Goal: Task Accomplishment & Management: Manage account settings

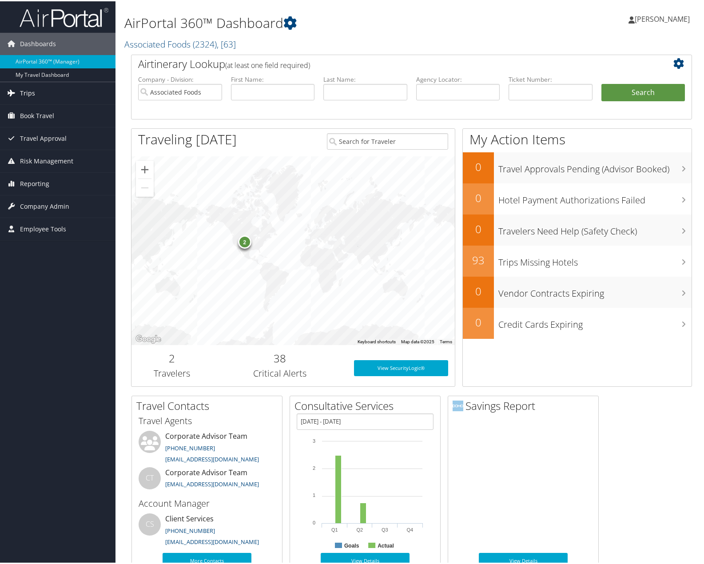
click at [26, 95] on span "Trips" at bounding box center [27, 92] width 15 height 22
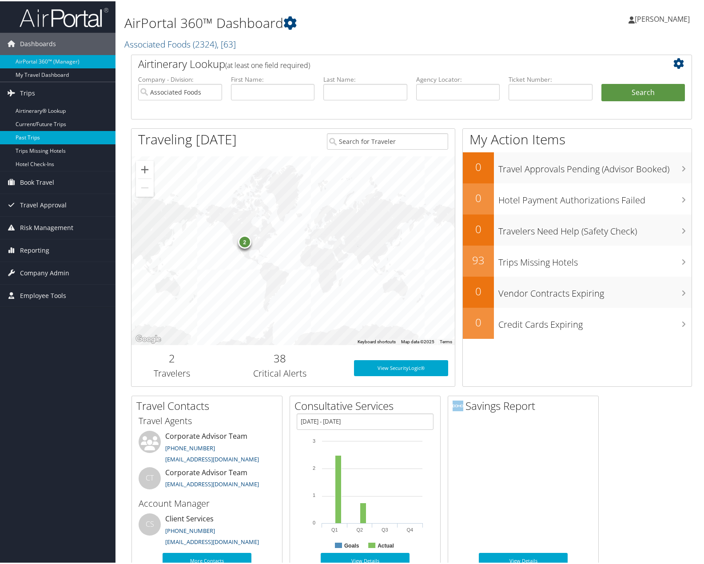
click at [30, 136] on link "Past Trips" at bounding box center [57, 136] width 115 height 13
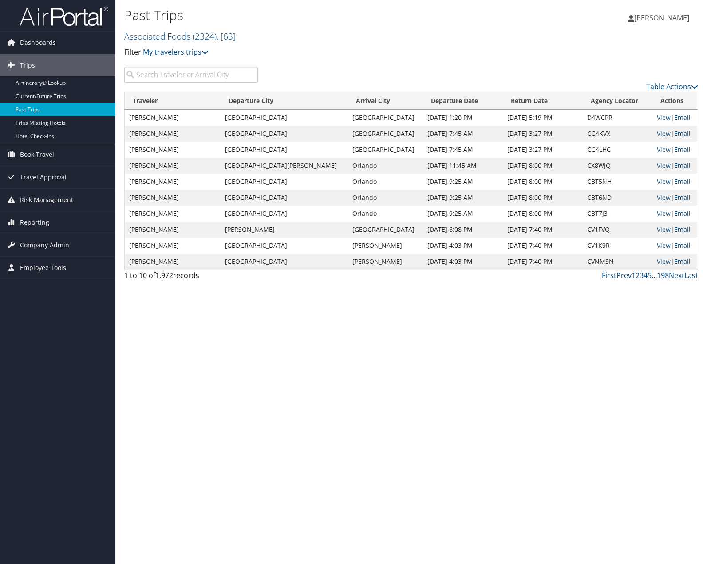
click at [171, 76] on input "search" at bounding box center [191, 75] width 134 height 16
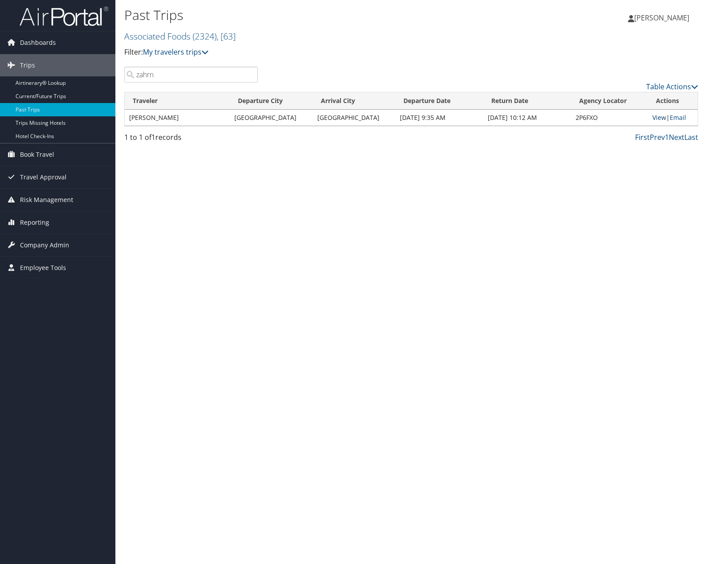
type input "zahrn"
click at [655, 117] on link "View" at bounding box center [660, 117] width 14 height 8
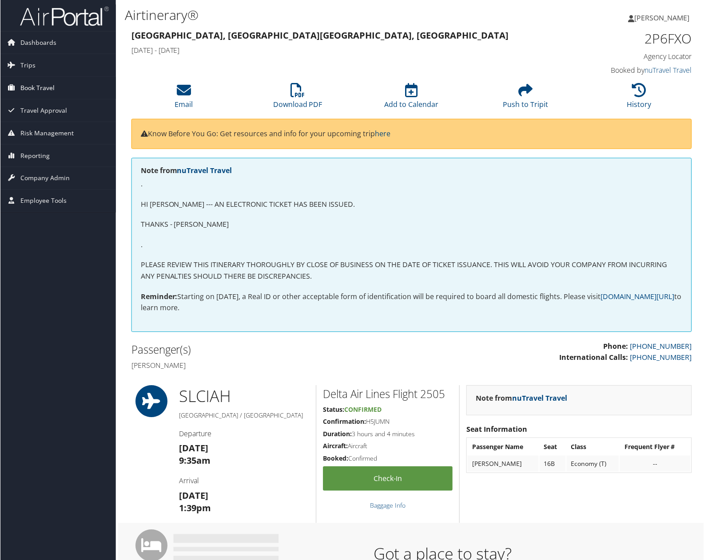
click at [39, 88] on span "Book Travel" at bounding box center [37, 88] width 34 height 22
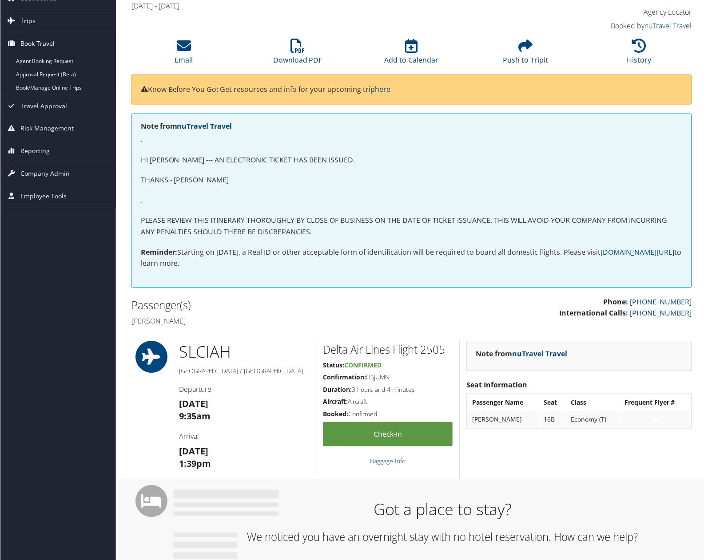
click at [38, 46] on span "Book Travel" at bounding box center [37, 43] width 34 height 22
click at [40, 87] on link "Book/Manage Online Trips" at bounding box center [57, 87] width 115 height 13
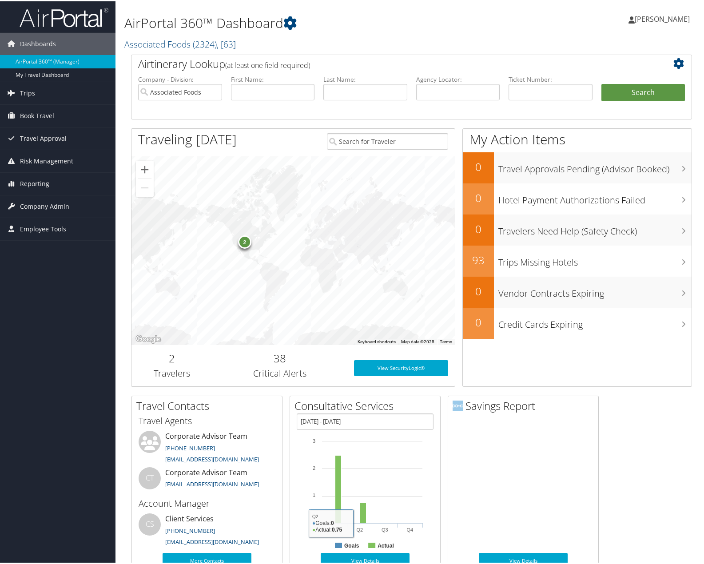
click at [246, 243] on div "2" at bounding box center [244, 240] width 13 height 13
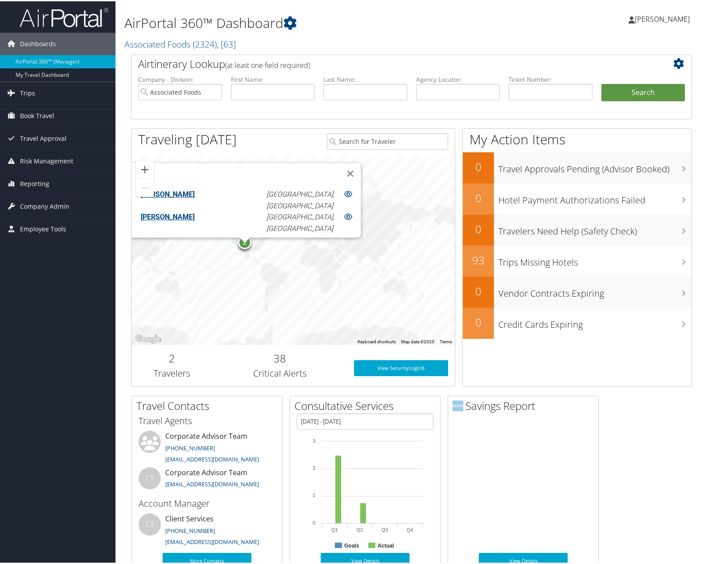
click at [32, 111] on span "Book Travel" at bounding box center [37, 114] width 34 height 22
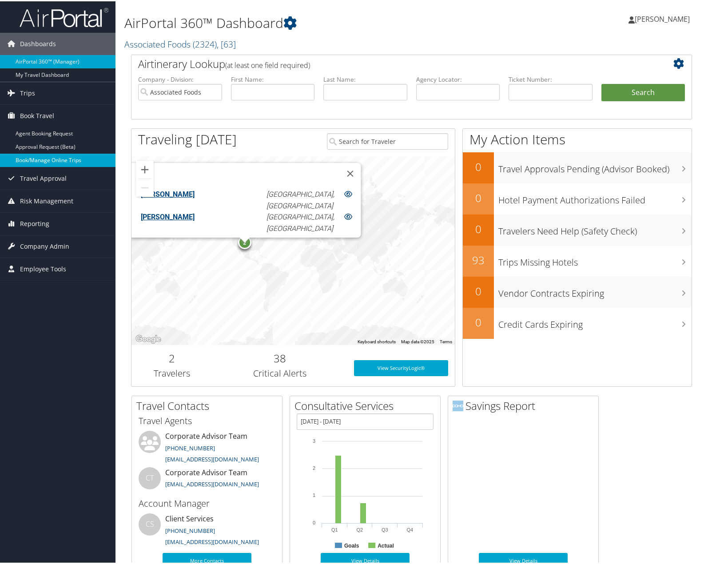
click at [37, 160] on link "Book/Manage Online Trips" at bounding box center [57, 158] width 115 height 13
click at [667, 16] on span "[PERSON_NAME]" at bounding box center [661, 18] width 55 height 10
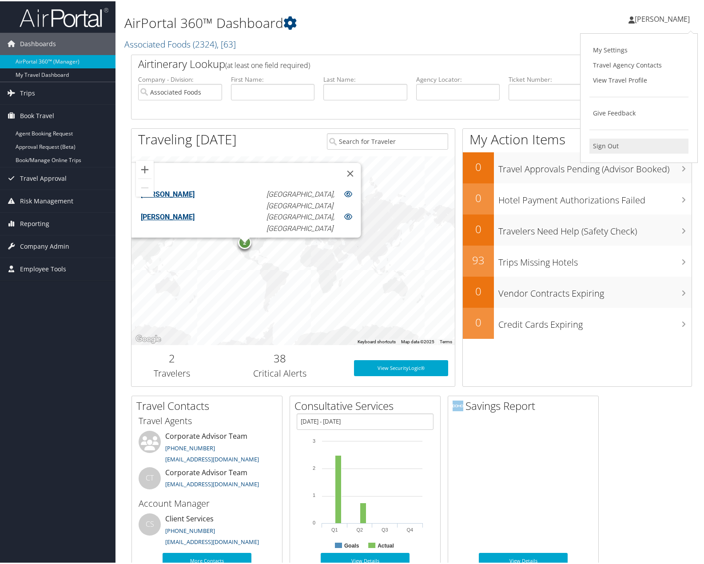
click at [606, 143] on link "Sign Out" at bounding box center [638, 144] width 99 height 15
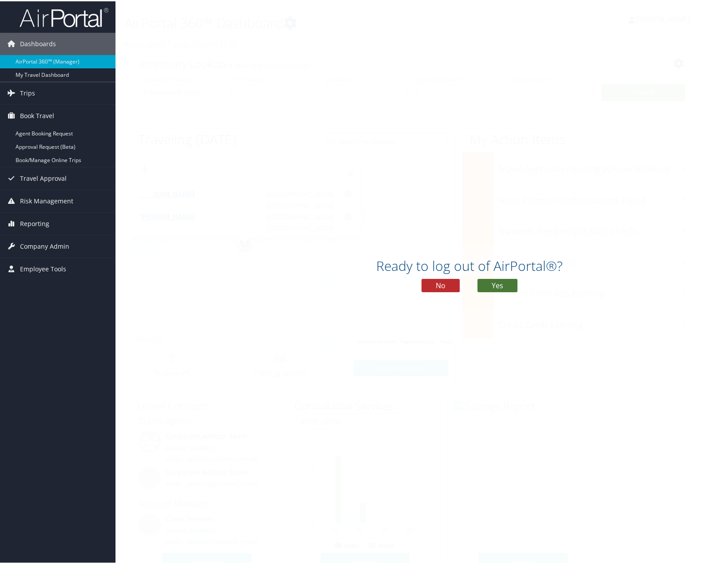
click at [499, 284] on button "Yes" at bounding box center [497, 283] width 40 height 13
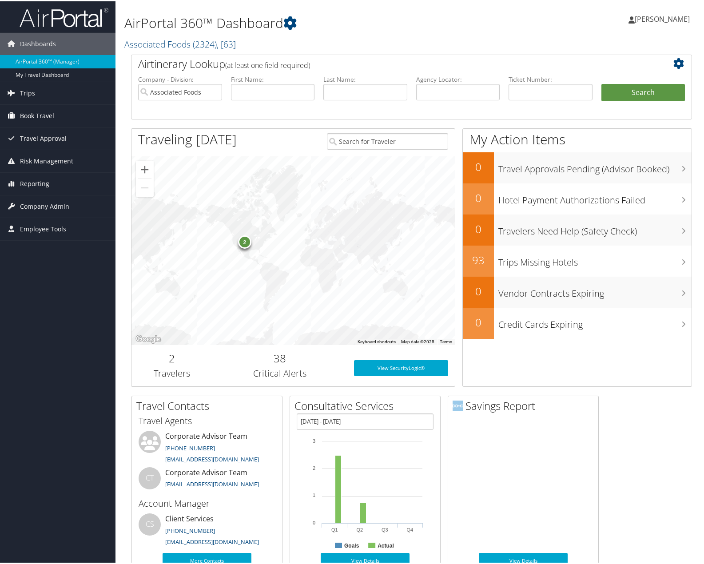
click at [45, 114] on span "Book Travel" at bounding box center [37, 114] width 34 height 22
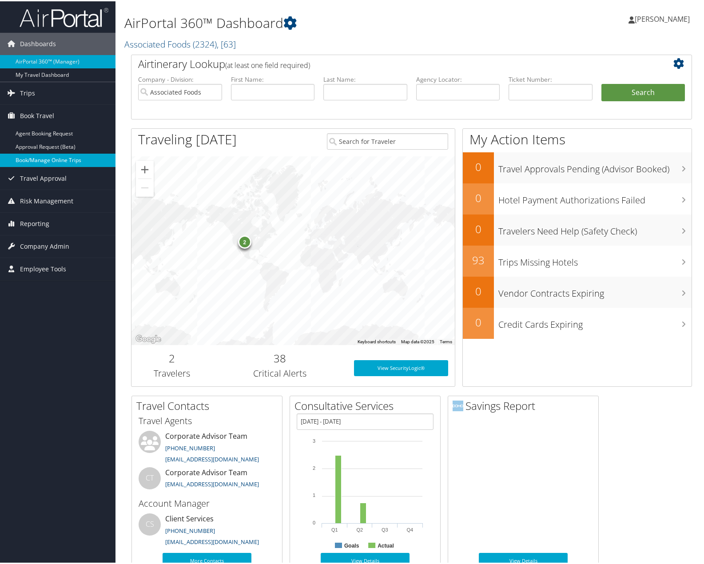
click at [40, 159] on link "Book/Manage Online Trips" at bounding box center [57, 158] width 115 height 13
click at [36, 96] on link "Trips" at bounding box center [57, 92] width 115 height 22
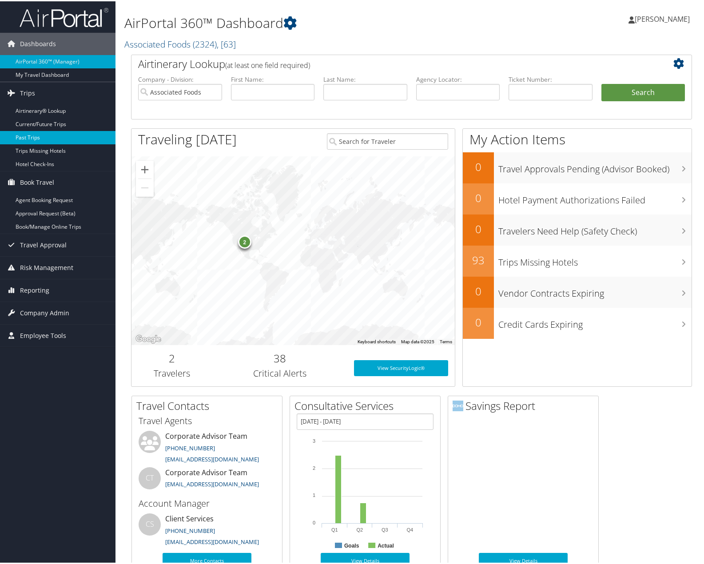
click at [36, 133] on link "Past Trips" at bounding box center [57, 136] width 115 height 13
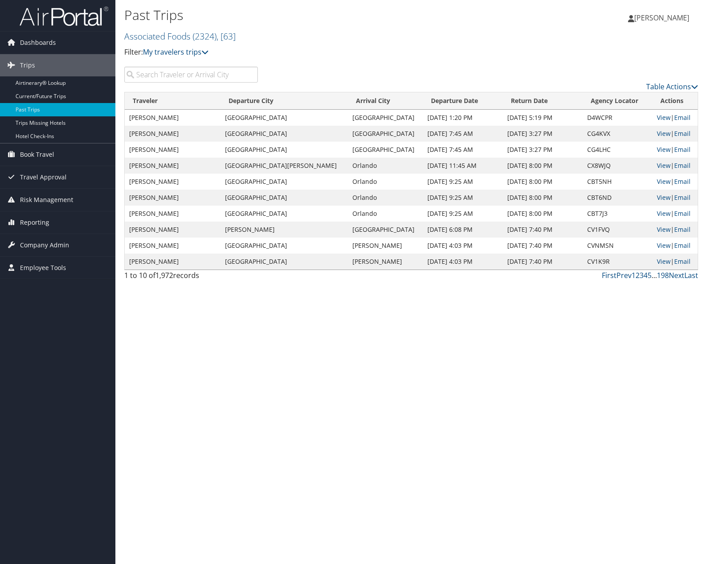
click at [168, 73] on input "search" at bounding box center [191, 75] width 134 height 16
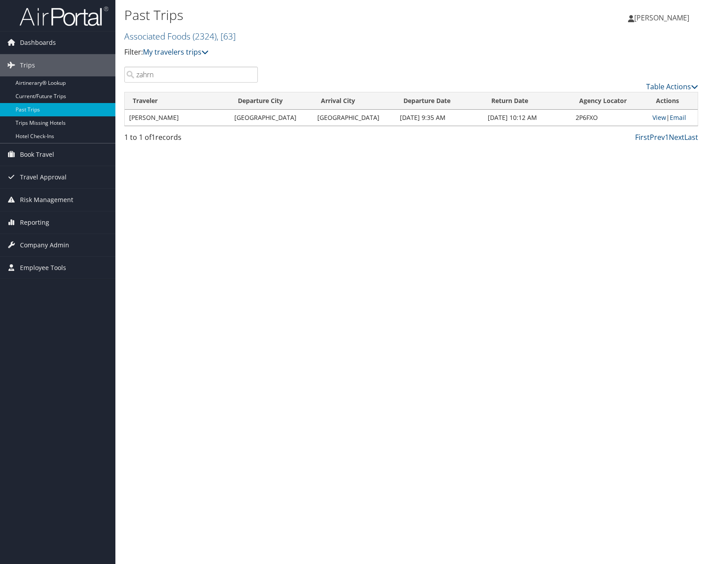
type input "zahrn"
drag, startPoint x: 144, startPoint y: 119, endPoint x: 147, endPoint y: 122, distance: 4.7
click at [145, 119] on td "Ronald Zahrn" at bounding box center [177, 118] width 105 height 16
click at [656, 118] on link "View" at bounding box center [660, 117] width 14 height 8
click at [220, 144] on div "1 to 1 of 1 records" at bounding box center [191, 139] width 134 height 15
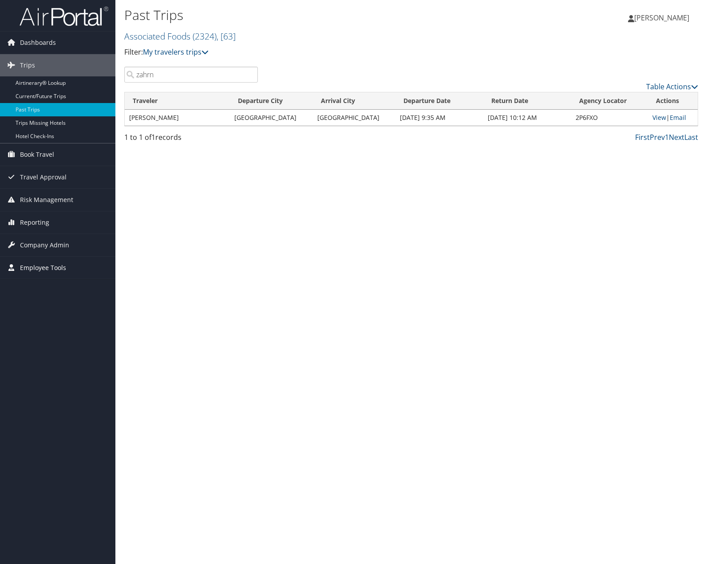
click at [37, 269] on span "Employee Tools" at bounding box center [43, 268] width 46 height 22
click at [32, 269] on span "Employee Tools" at bounding box center [43, 268] width 46 height 22
click at [31, 241] on span "Company Admin" at bounding box center [44, 245] width 49 height 22
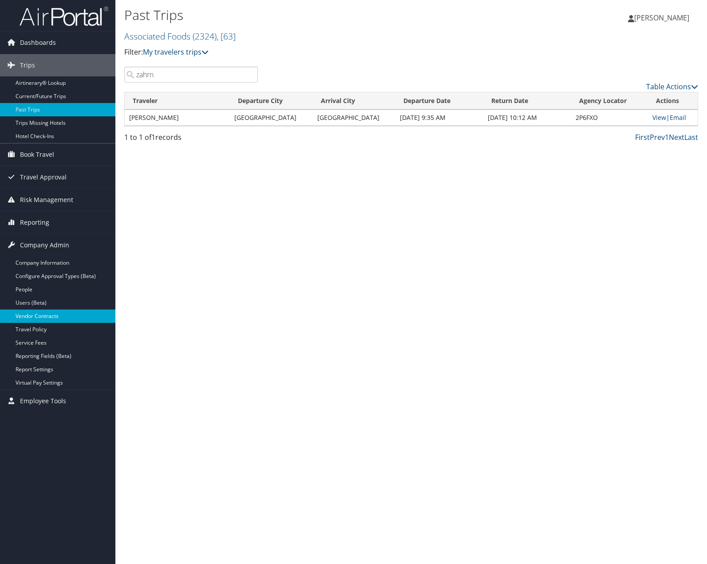
drag, startPoint x: 24, startPoint y: 301, endPoint x: 16, endPoint y: 311, distance: 12.1
click at [24, 302] on link "Users (Beta)" at bounding box center [57, 302] width 115 height 13
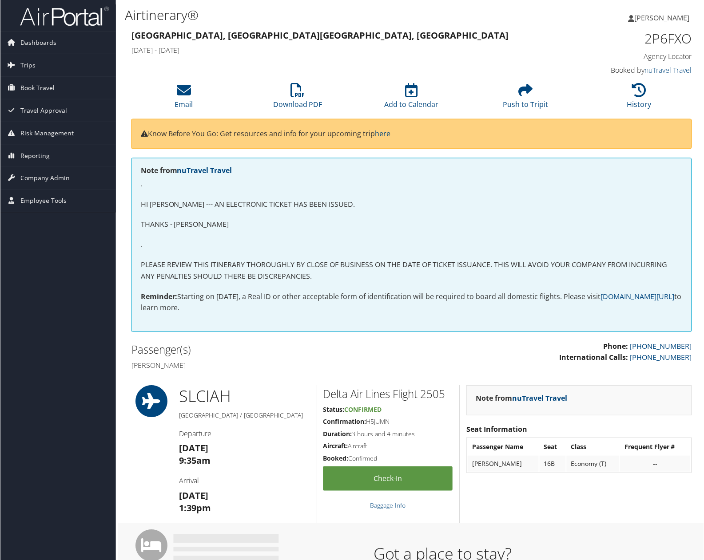
click at [196, 365] on h4 "[PERSON_NAME]" at bounding box center [268, 366] width 274 height 10
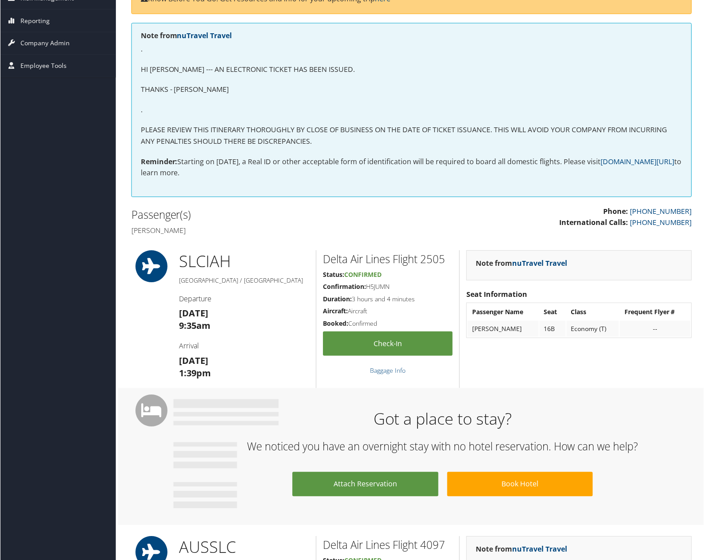
scroll to position [76, 0]
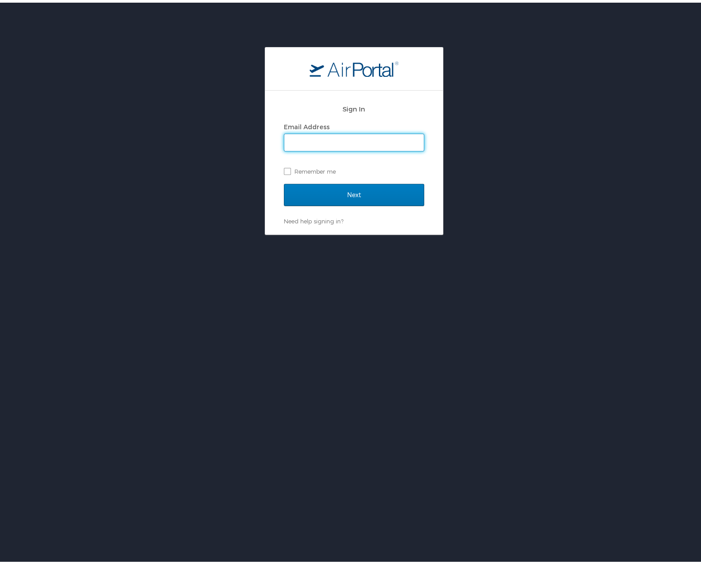
type input "[EMAIL_ADDRESS][DOMAIN_NAME]"
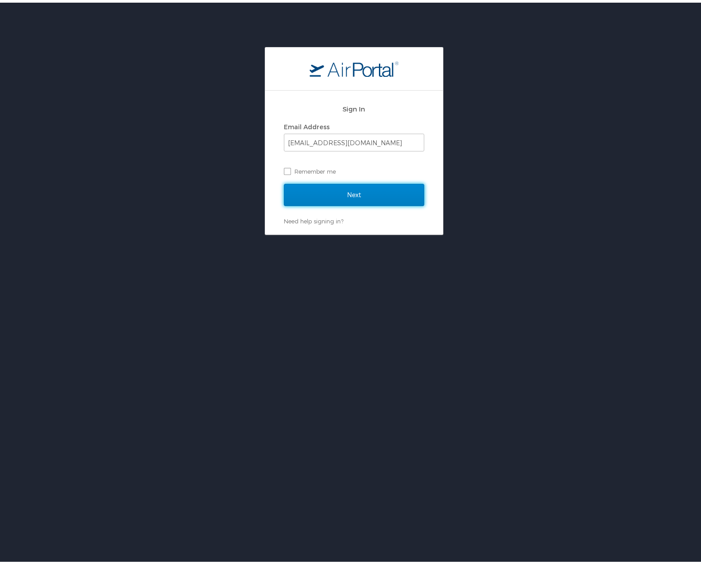
click at [345, 200] on input "Next" at bounding box center [354, 192] width 140 height 22
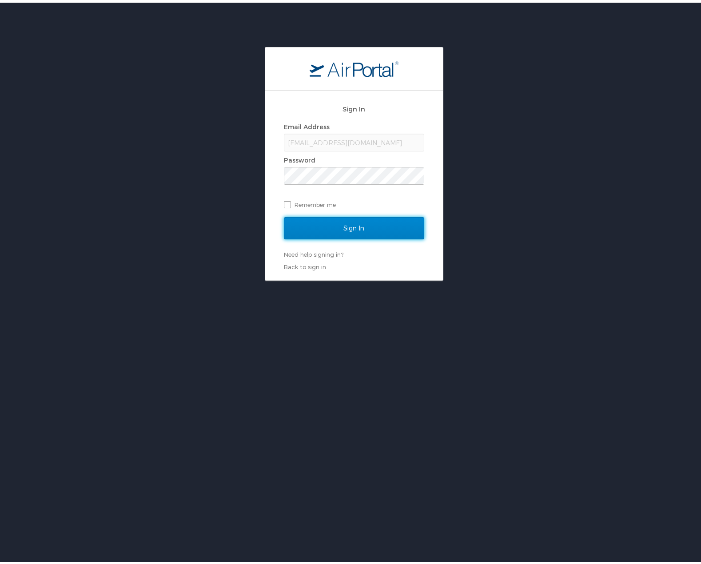
click at [348, 229] on input "Sign In" at bounding box center [354, 225] width 140 height 22
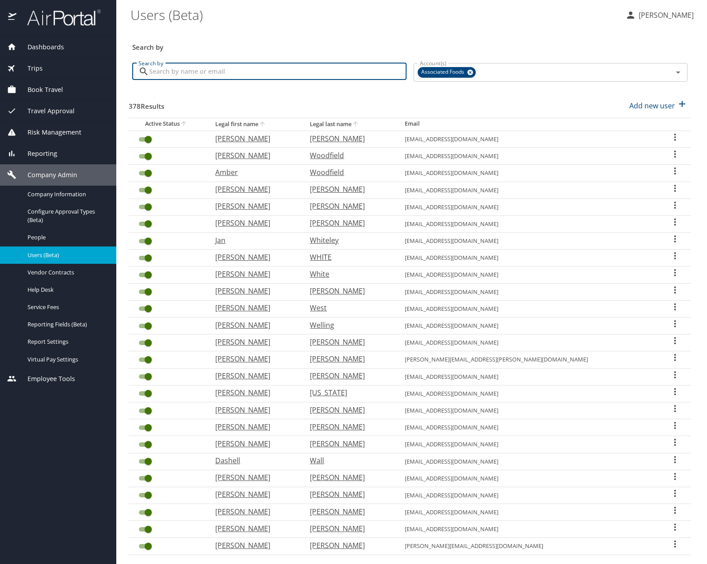
click at [230, 76] on input "Search by" at bounding box center [277, 71] width 257 height 17
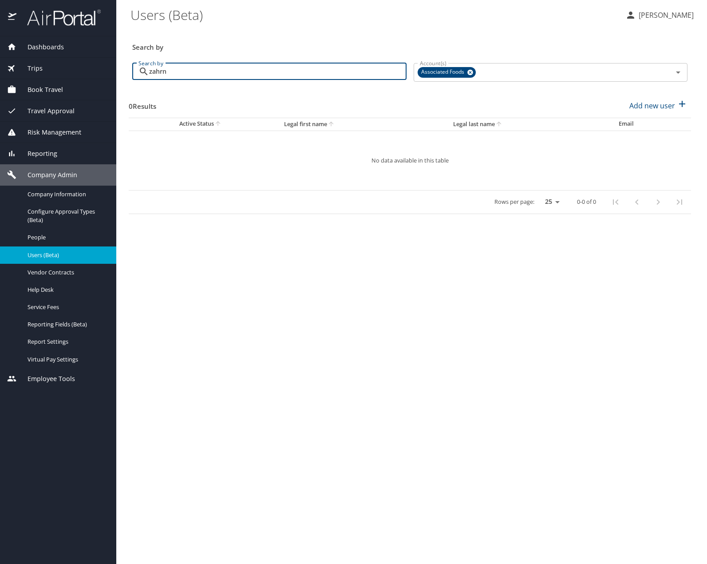
drag, startPoint x: 161, startPoint y: 73, endPoint x: 129, endPoint y: 73, distance: 32.0
click at [129, 73] on div "Search by zahrn Search by" at bounding box center [269, 72] width 281 height 33
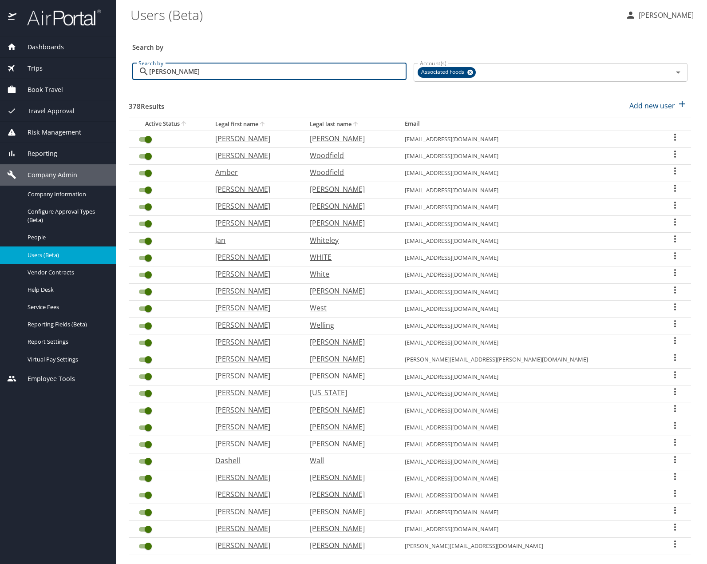
type input "ronald"
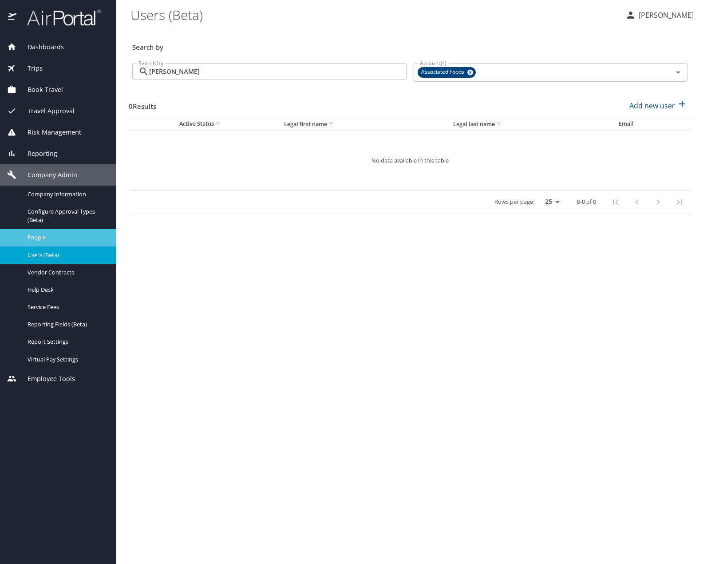
click at [43, 236] on span "People" at bounding box center [67, 237] width 78 height 8
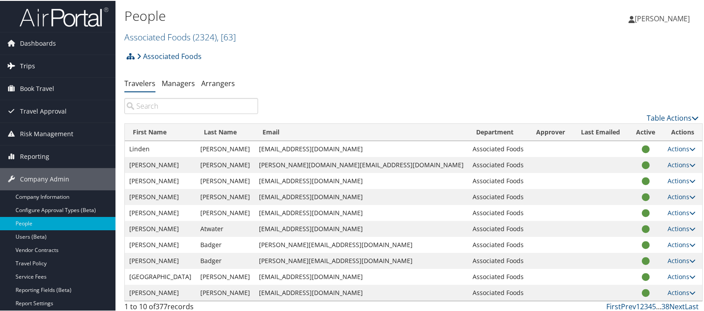
click at [28, 64] on span "Trips" at bounding box center [27, 65] width 15 height 22
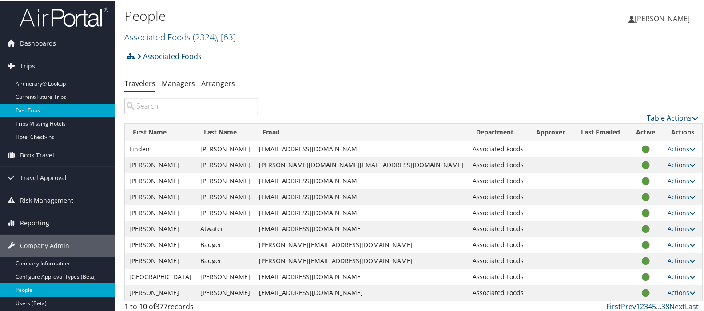
click at [31, 111] on link "Past Trips" at bounding box center [57, 109] width 115 height 13
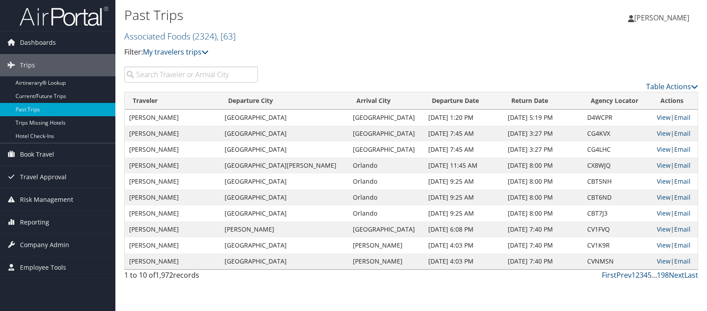
click at [163, 76] on input "search" at bounding box center [191, 75] width 134 height 16
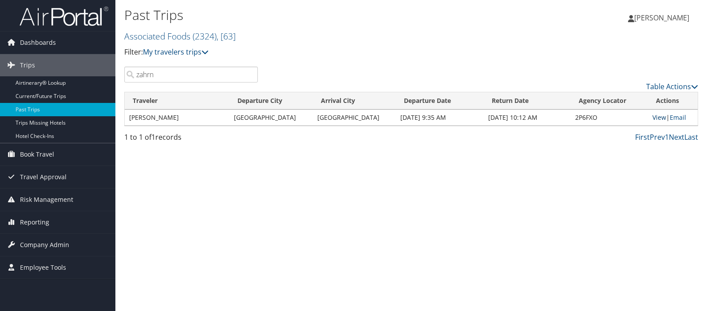
type input "zahrn"
click at [656, 120] on link "View" at bounding box center [660, 117] width 14 height 8
click at [141, 115] on td "Ronald Zahrn" at bounding box center [177, 118] width 105 height 16
click at [674, 117] on link "Email" at bounding box center [678, 117] width 16 height 8
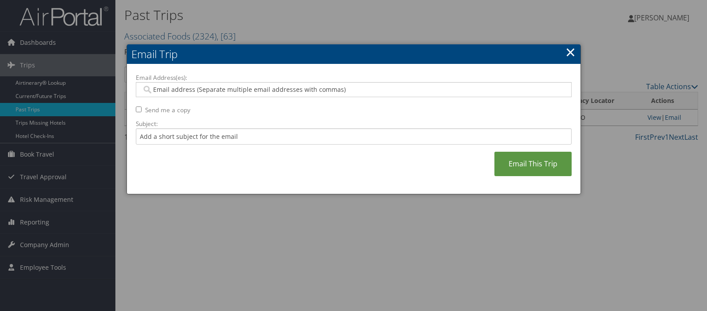
click at [568, 53] on link "×" at bounding box center [571, 52] width 10 height 18
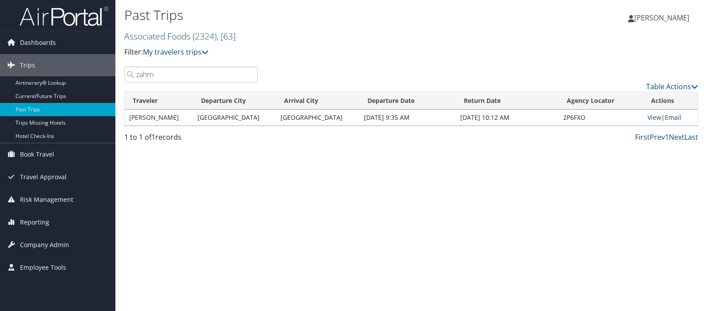
click at [671, 117] on link "Email" at bounding box center [673, 117] width 16 height 8
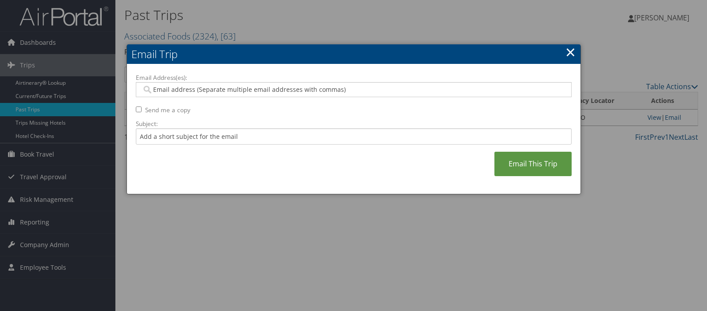
click at [570, 50] on link "×" at bounding box center [571, 52] width 10 height 18
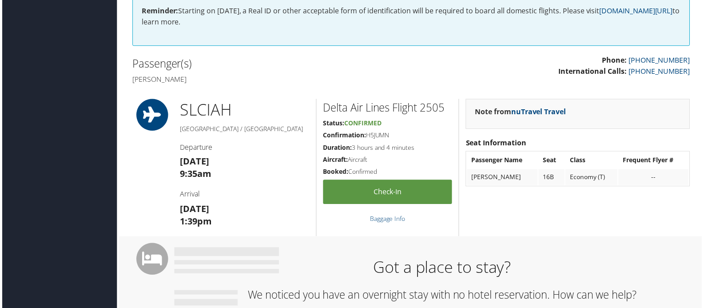
scroll to position [266, 0]
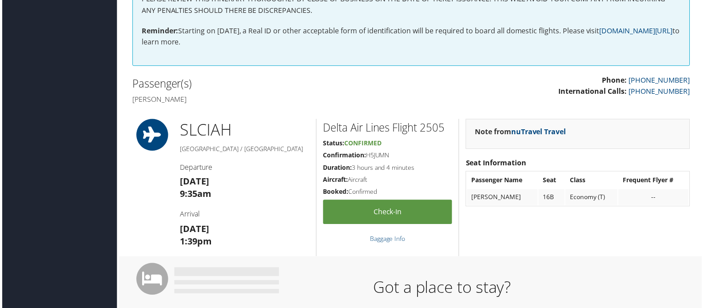
click at [174, 94] on div "Passenger(s) Ronald Scott Zahrn" at bounding box center [267, 91] width 287 height 33
click at [190, 95] on h4 "Ronald Scott Zahrn" at bounding box center [268, 100] width 274 height 10
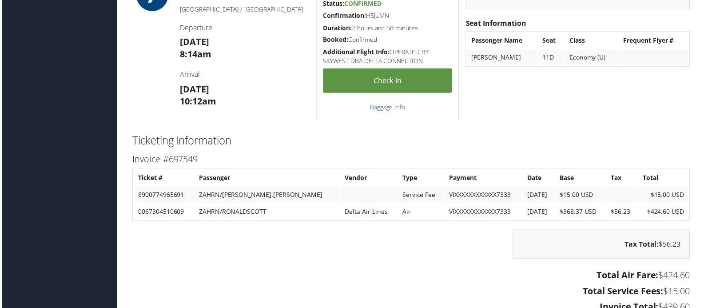
scroll to position [710, 0]
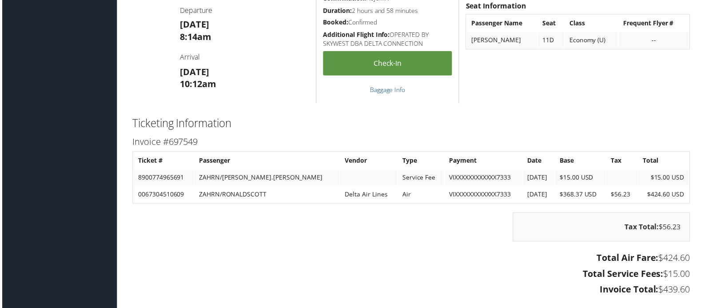
click at [230, 197] on td "ZAHRN/RONALDSCOTT" at bounding box center [267, 195] width 146 height 16
copy tr "ZAHRN/RONALDSCOTT"
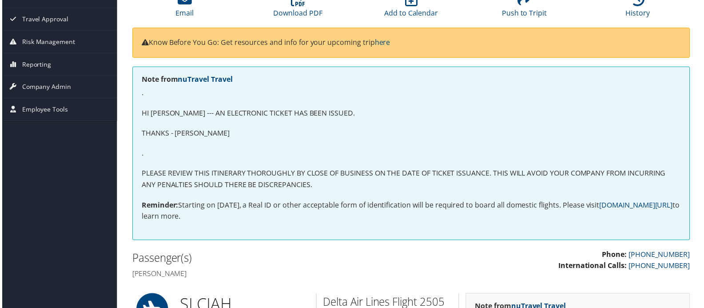
scroll to position [0, 0]
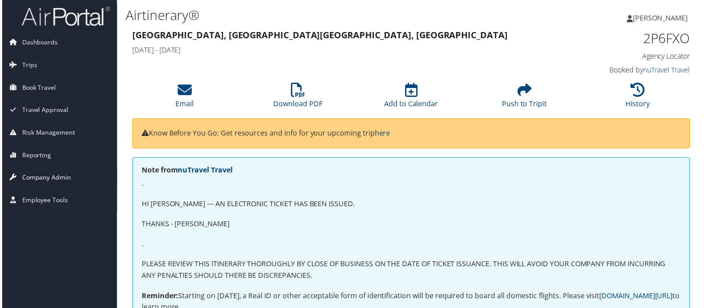
click at [48, 179] on span "Company Admin" at bounding box center [44, 178] width 49 height 22
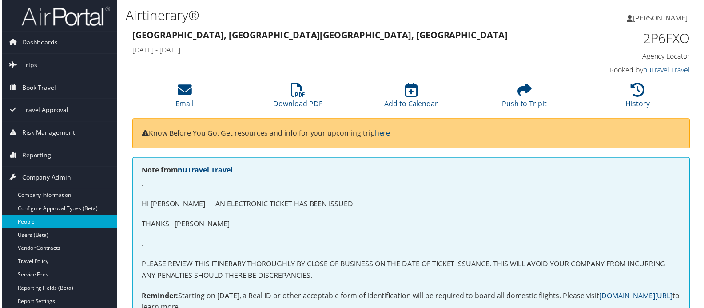
click at [24, 224] on link "People" at bounding box center [57, 222] width 115 height 13
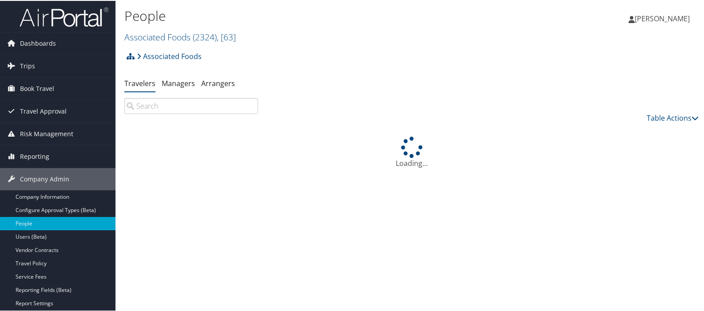
click at [148, 107] on input "search" at bounding box center [191, 105] width 134 height 16
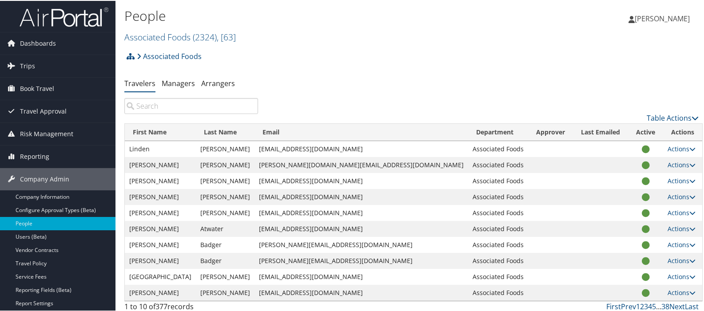
paste input "ZAHRN/RONALDSCOTT"
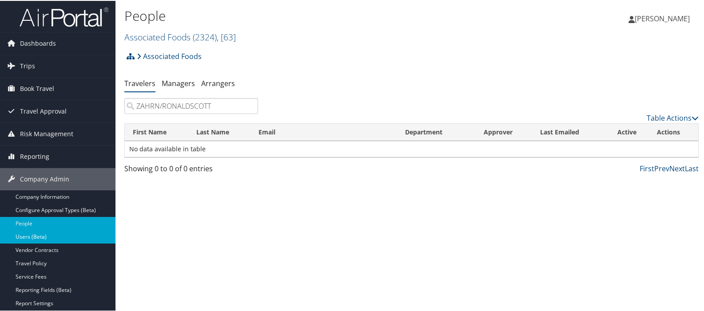
type input "ZAHRN/RONALDSCOTT"
click at [45, 235] on link "Users (Beta)" at bounding box center [57, 236] width 115 height 13
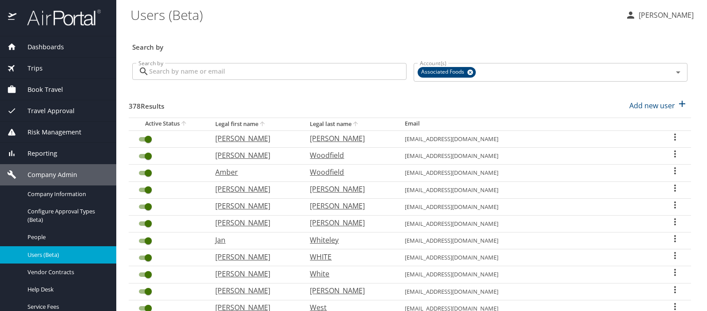
click at [197, 71] on input "Search by" at bounding box center [277, 71] width 257 height 17
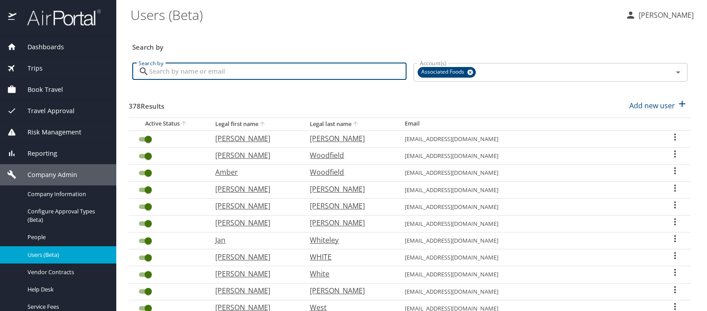
paste input "ZAHRN/RONALDSCOTT"
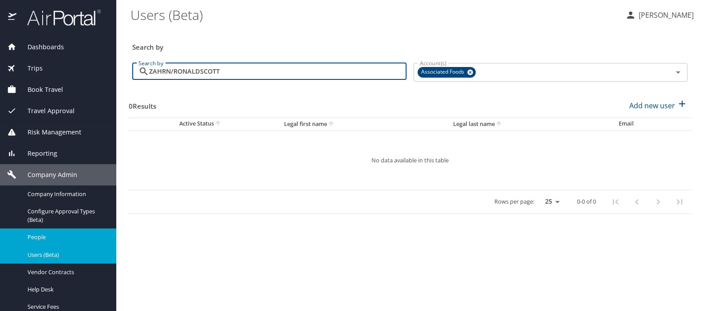
type input "ZAHRN/RONALDSCOTT"
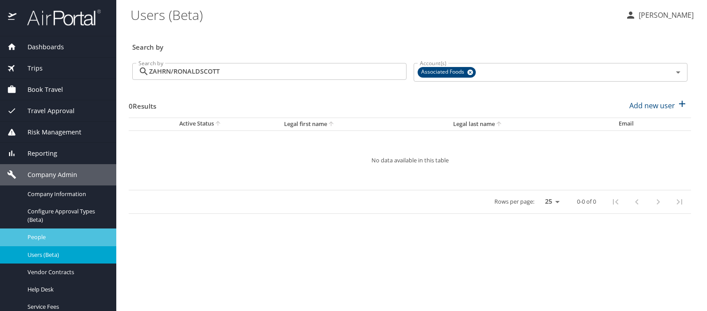
click at [65, 238] on span "People" at bounding box center [67, 237] width 78 height 8
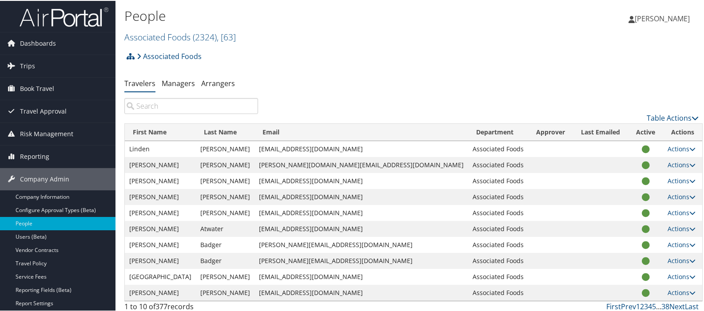
click at [167, 107] on input "search" at bounding box center [191, 105] width 134 height 16
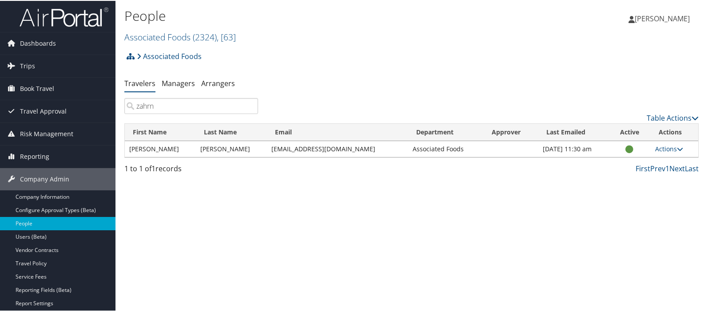
click at [172, 107] on input "zahrn" at bounding box center [191, 105] width 134 height 16
type input "zahrn"
click at [673, 149] on link "Actions" at bounding box center [669, 148] width 28 height 8
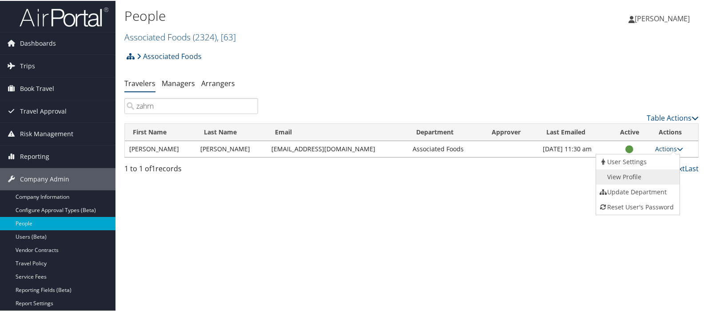
click at [631, 173] on link "View Profile" at bounding box center [637, 176] width 82 height 15
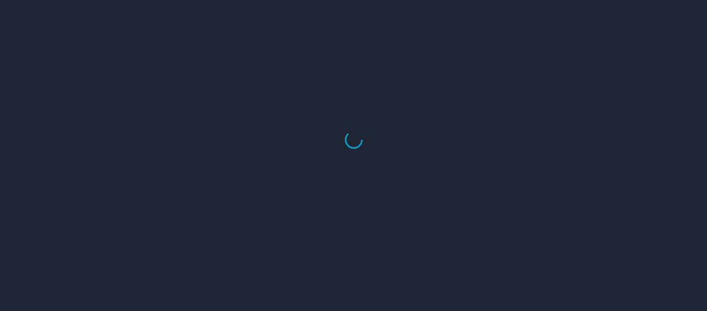
select select "US"
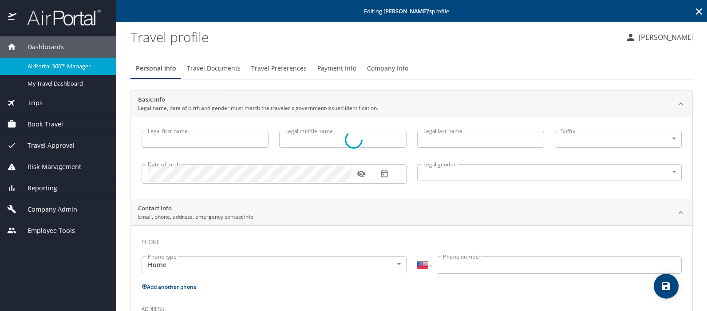
type input "[PERSON_NAME]"
type input "[DEMOGRAPHIC_DATA]"
select select "US"
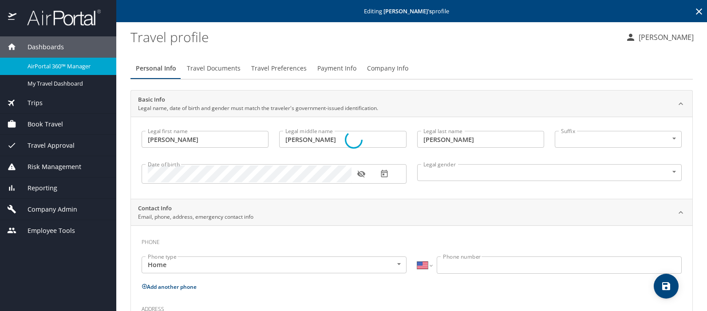
select select "EG"
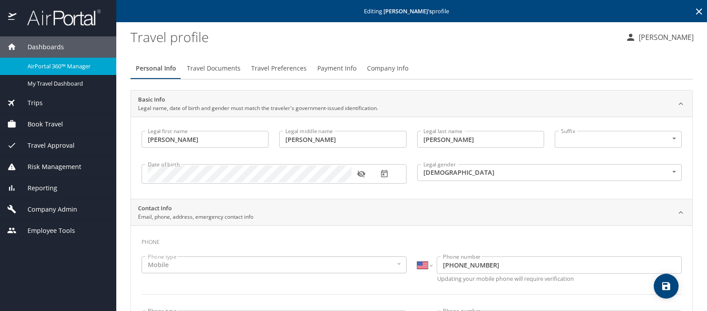
click at [230, 68] on span "Travel Documents" at bounding box center [214, 68] width 54 height 11
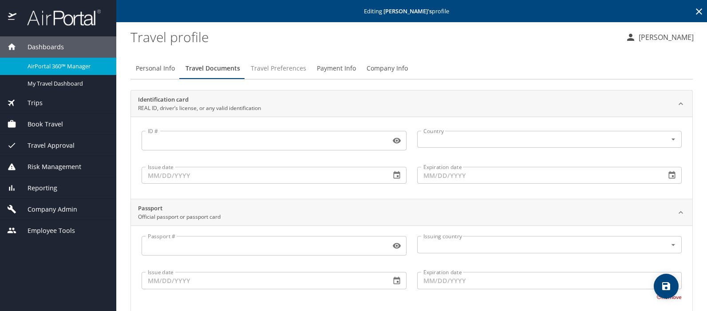
click at [271, 68] on span "Travel Preferences" at bounding box center [278, 68] width 55 height 11
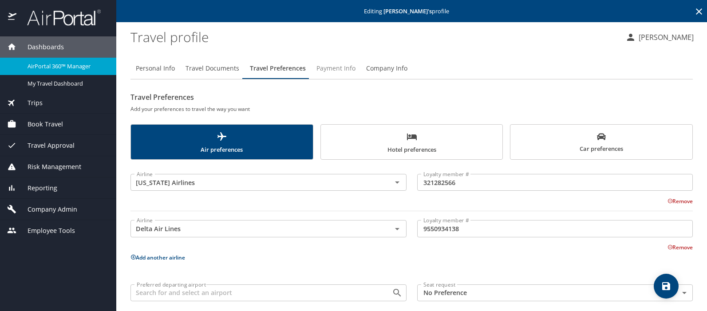
click at [346, 70] on span "Payment Info" at bounding box center [336, 68] width 39 height 11
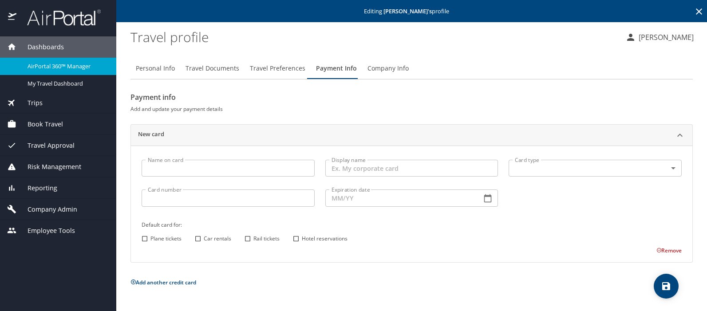
click at [382, 71] on span "Company Info" at bounding box center [388, 68] width 41 height 11
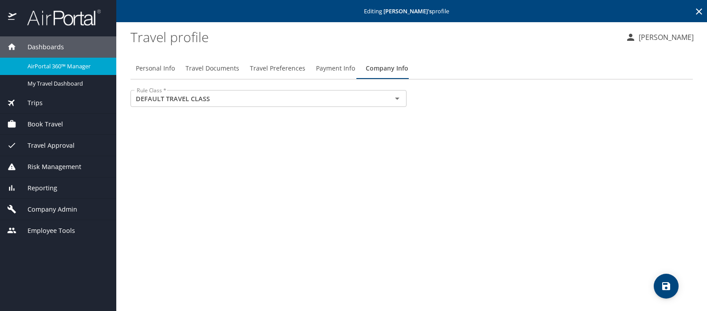
click at [39, 187] on span "Reporting" at bounding box center [36, 188] width 41 height 10
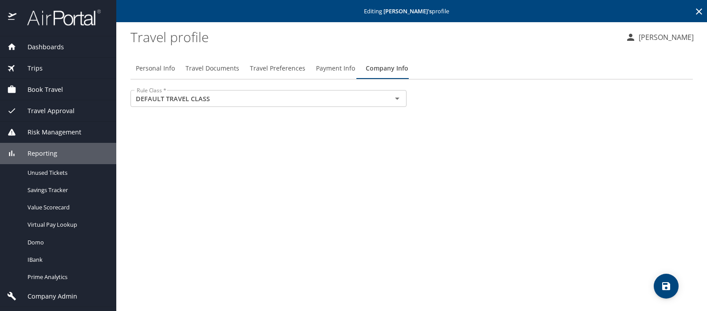
click at [36, 153] on span "Reporting" at bounding box center [36, 154] width 41 height 10
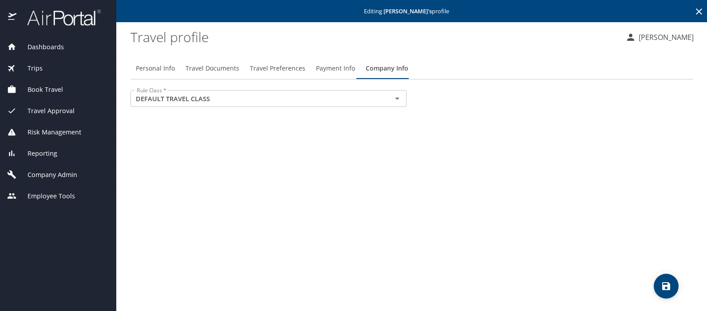
click at [38, 174] on span "Company Admin" at bounding box center [46, 175] width 61 height 10
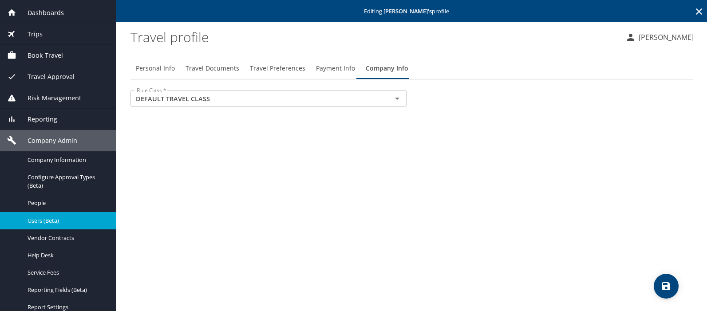
scroll to position [78, 0]
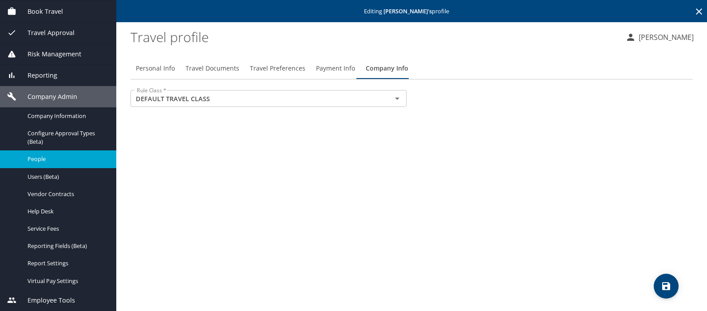
click at [38, 162] on span "People" at bounding box center [67, 159] width 78 height 8
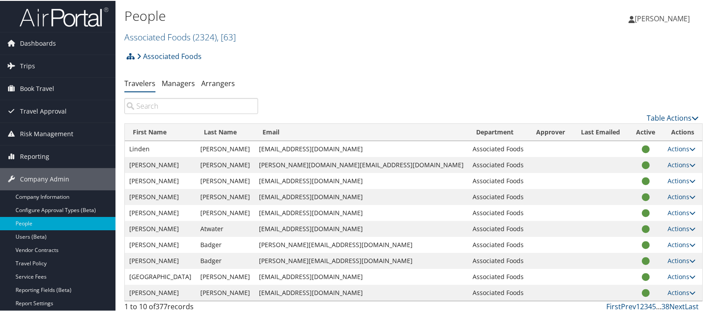
scroll to position [35, 0]
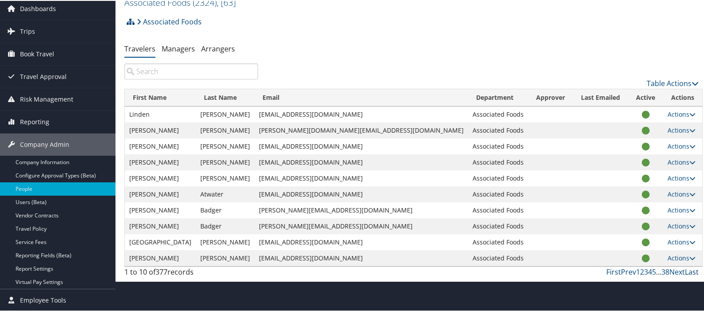
click at [688, 271] on link "Last" at bounding box center [692, 271] width 14 height 10
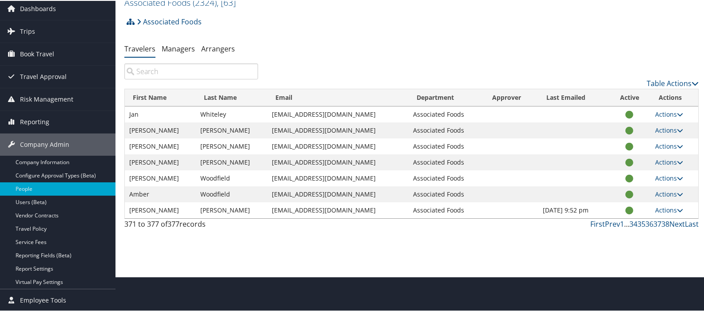
click at [334, 241] on div "People Associated Foods ( 2324 ) , [ 63 ] Associated Foods, [63] [PERSON_NAME] …" at bounding box center [411, 120] width 592 height 311
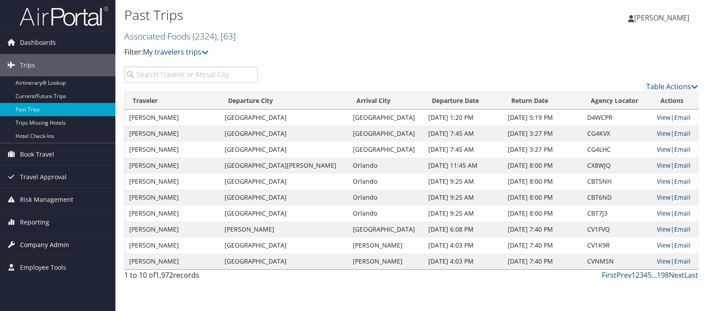
click at [40, 244] on span "Company Admin" at bounding box center [44, 245] width 49 height 22
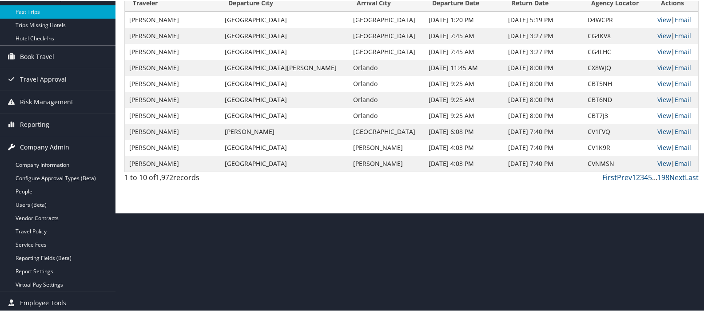
scroll to position [101, 0]
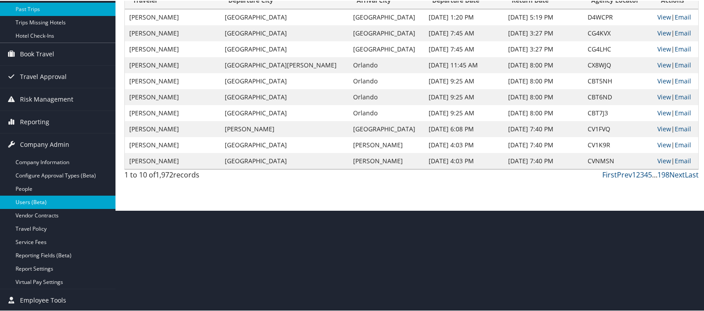
click at [31, 203] on link "Users (Beta)" at bounding box center [57, 201] width 115 height 13
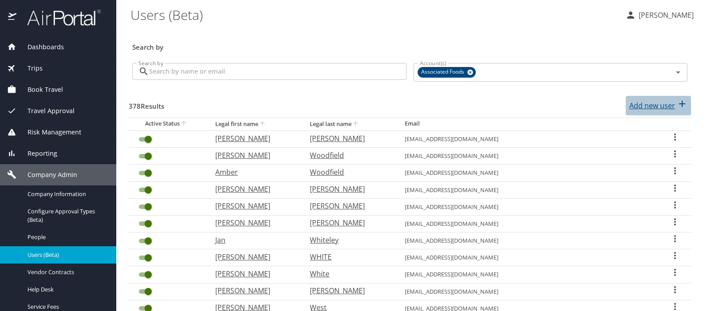
click at [657, 106] on p "Add new user" at bounding box center [652, 105] width 46 height 11
select select "US"
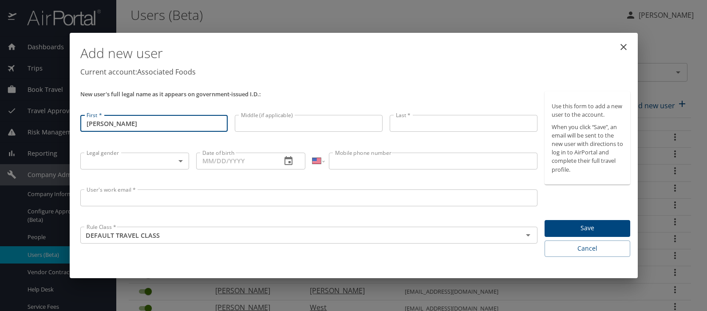
type input "[PERSON_NAME]"
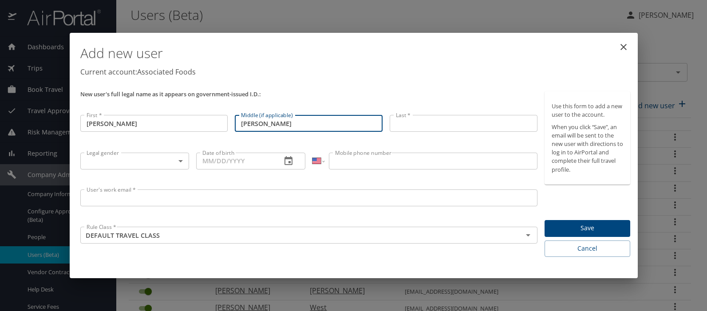
type input "[PERSON_NAME]"
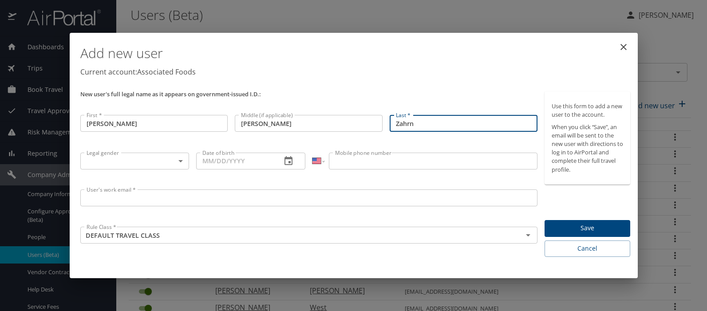
type input "Zahrn"
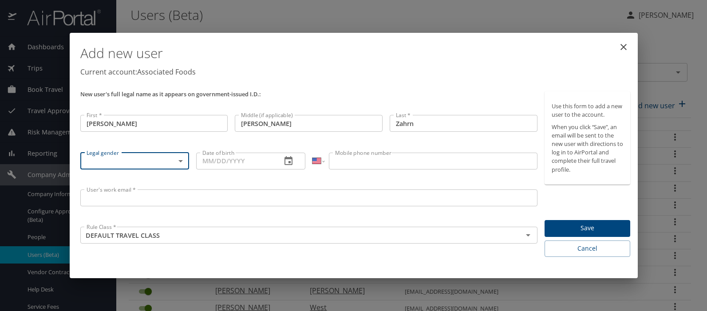
click at [339, 162] on input "Mobile phone number" at bounding box center [433, 161] width 209 height 17
